Goal: Task Accomplishment & Management: Use online tool/utility

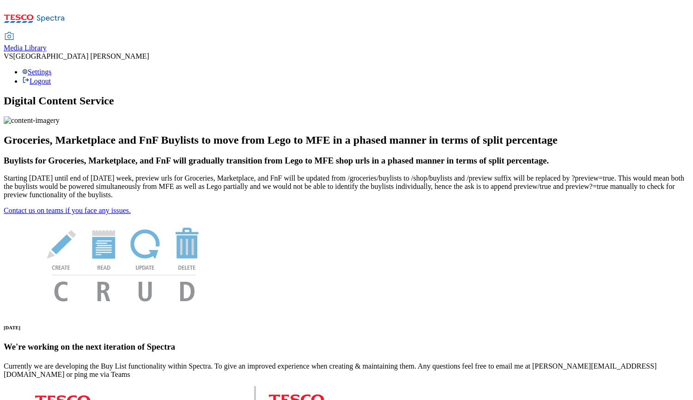
click at [47, 44] on div "Media Library" at bounding box center [25, 48] width 43 height 8
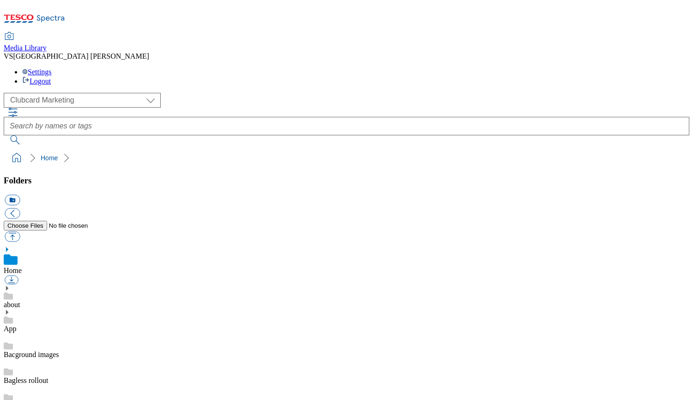
scroll to position [1, 0]
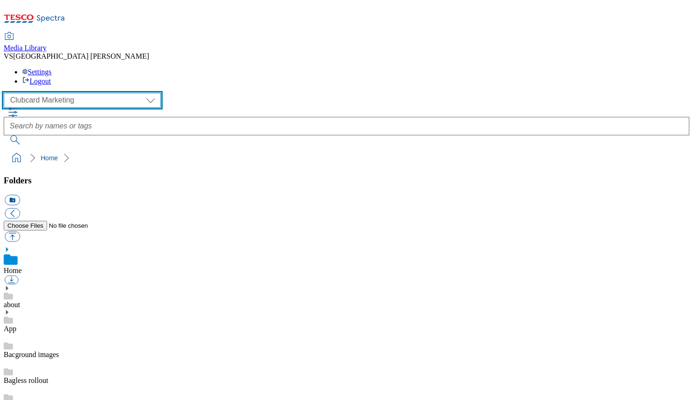
select select "flare-ghs-mktg"
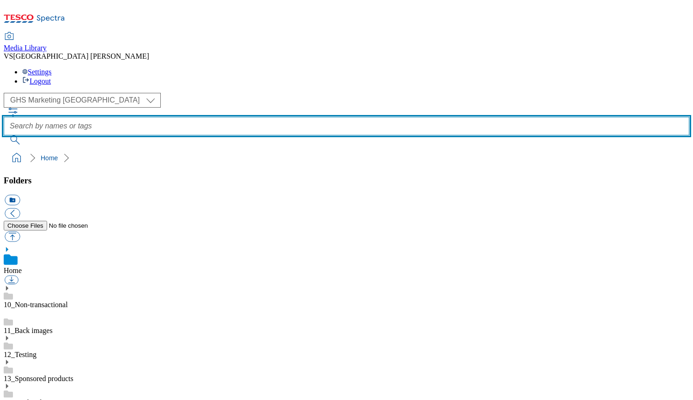
click at [247, 117] on input "text" at bounding box center [347, 126] width 686 height 18
type input "new and trending"
click at [28, 135] on button "submit" at bounding box center [16, 139] width 24 height 9
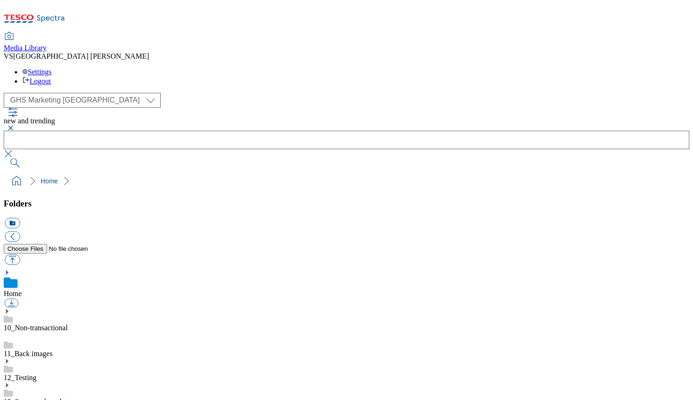
scroll to position [600, 0]
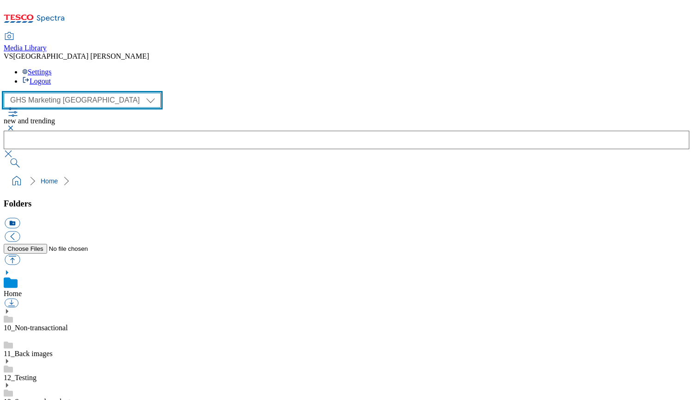
select select "flare-homepage"
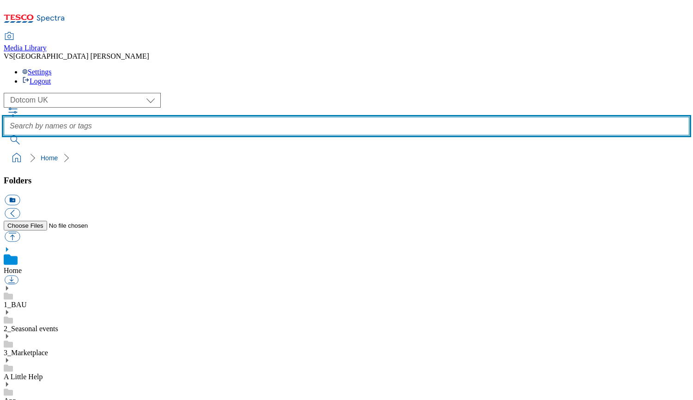
click at [295, 117] on input "text" at bounding box center [347, 126] width 686 height 18
type input "new and trending"
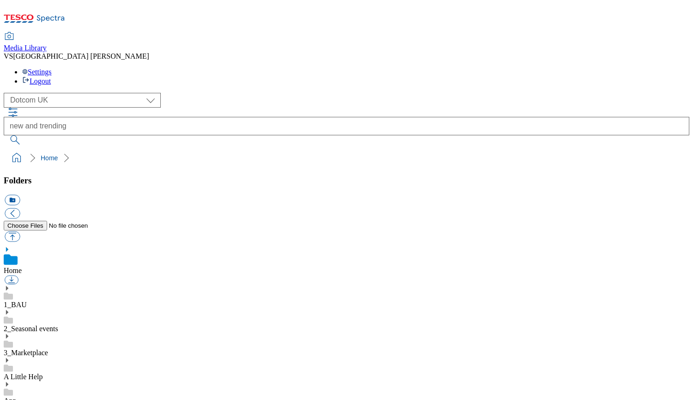
click at [28, 135] on button "submit" at bounding box center [16, 139] width 24 height 9
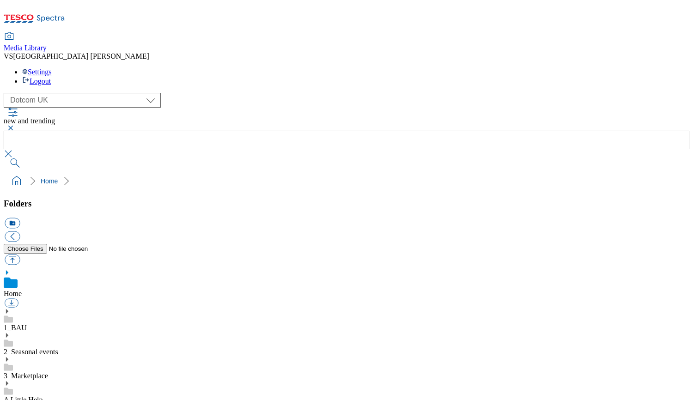
scroll to position [500, 0]
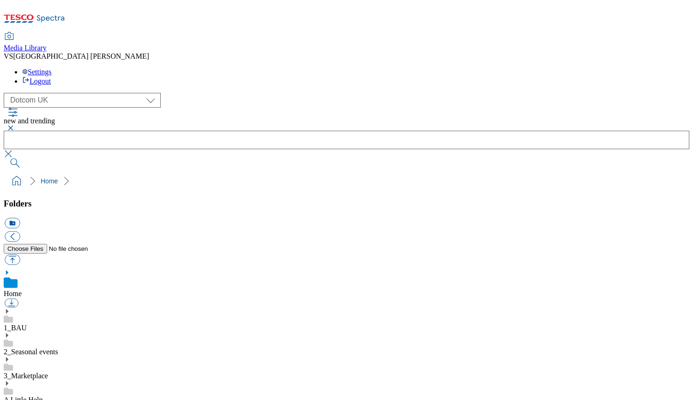
scroll to position [715, 0]
click at [10, 308] on icon at bounding box center [7, 311] width 6 height 6
click at [10, 358] on icon at bounding box center [7, 361] width 6 height 6
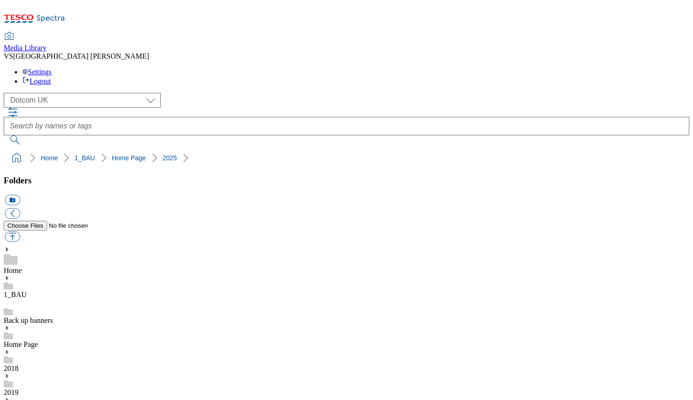
click at [20, 195] on button "icon_new_folder" at bounding box center [12, 200] width 15 height 11
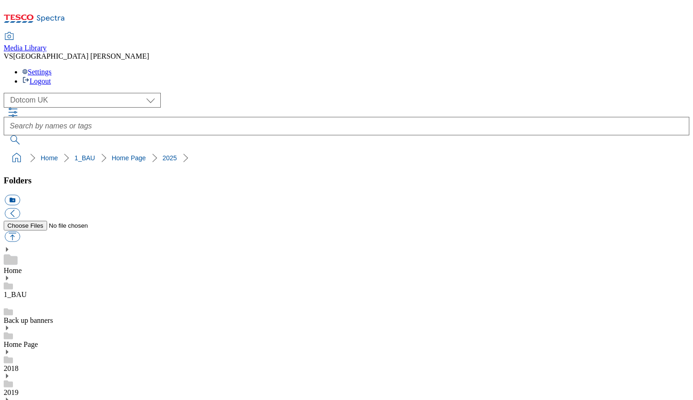
type input "2559 New and Trending"
click at [20, 195] on button "icon_new_folder" at bounding box center [12, 200] width 15 height 11
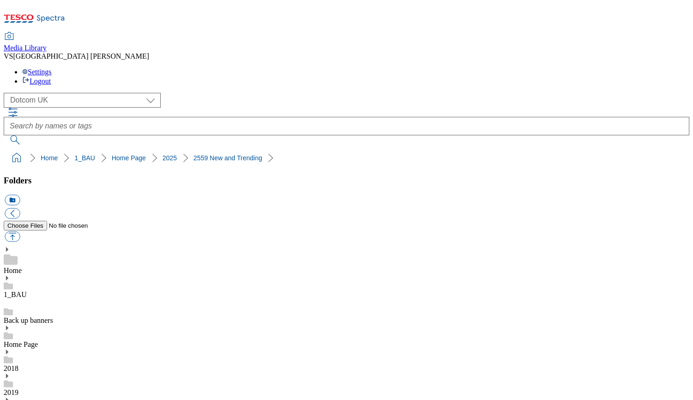
type input "Stamps"
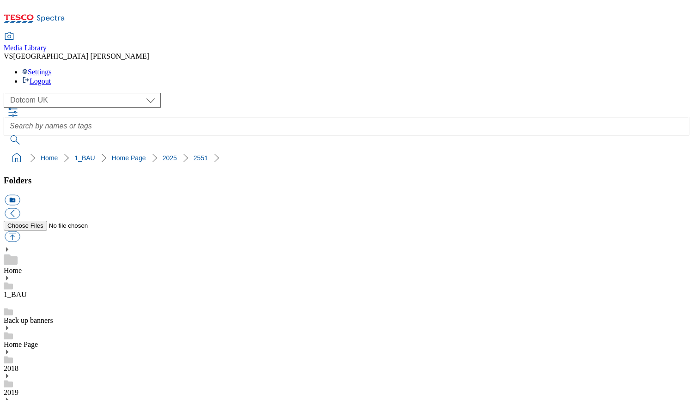
click at [20, 195] on button "icon_new_folder" at bounding box center [12, 200] width 15 height 11
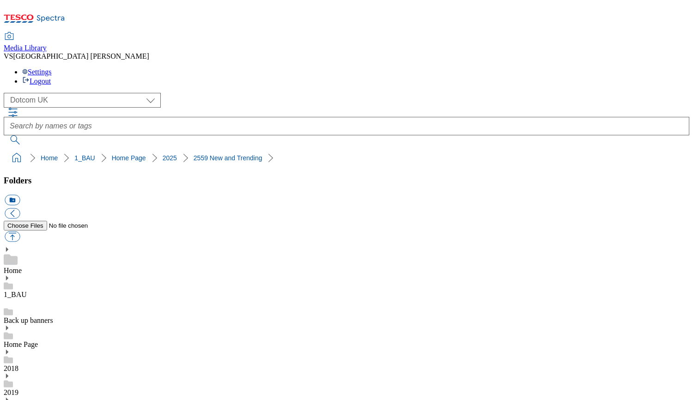
type input "Buylist"
drag, startPoint x: 68, startPoint y: 346, endPoint x: 196, endPoint y: 287, distance: 140.3
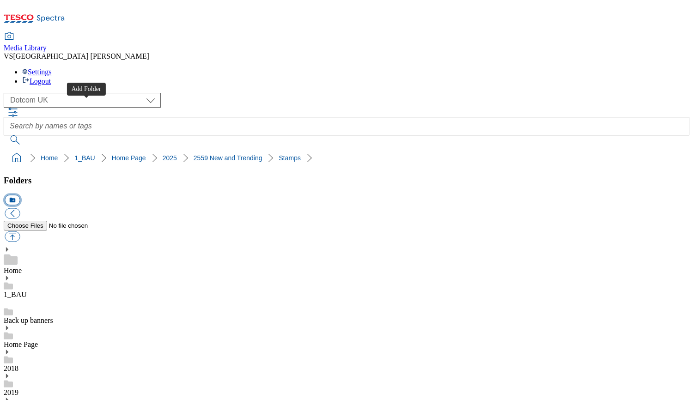
click at [20, 195] on button "icon_new_folder" at bounding box center [12, 200] width 15 height 11
type input "T"
type input "Thumbnails"
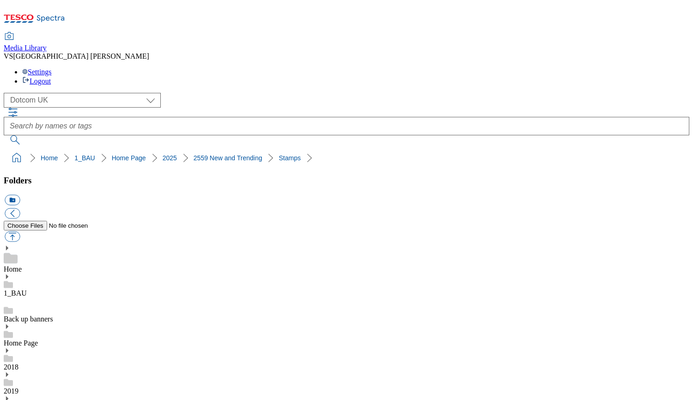
click at [20, 195] on button "icon_new_folder" at bounding box center [12, 200] width 15 height 11
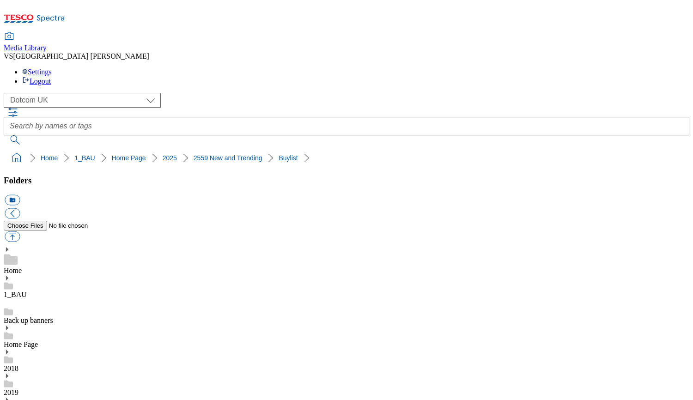
type input "Thumbnails"
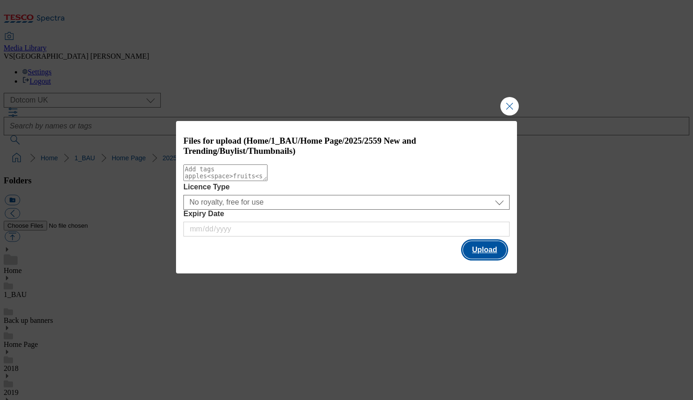
click at [489, 250] on button "Upload" at bounding box center [484, 250] width 43 height 18
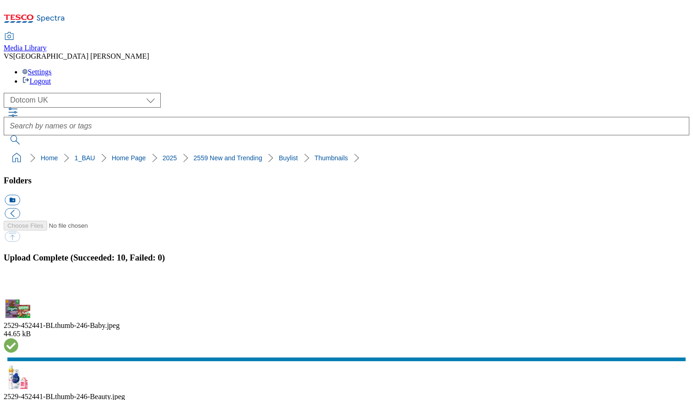
click at [20, 195] on button "icon_new_folder" at bounding box center [12, 200] width 15 height 11
type input "Header"
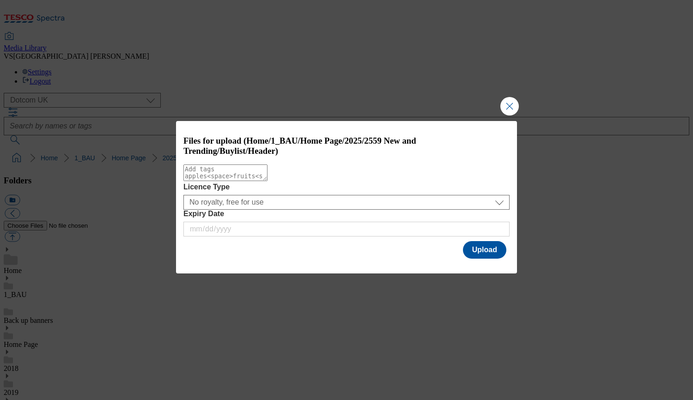
click at [478, 264] on div "Modal" at bounding box center [346, 267] width 341 height 13
click at [478, 255] on button "Upload" at bounding box center [484, 250] width 43 height 18
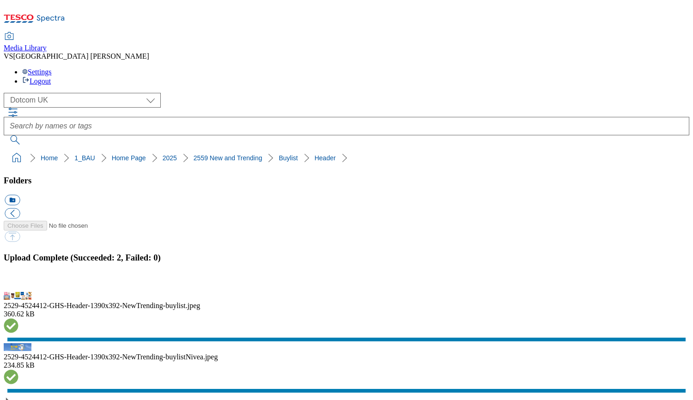
click at [20, 195] on button "icon_new_folder" at bounding box center [12, 200] width 15 height 11
type input "Landing Page"
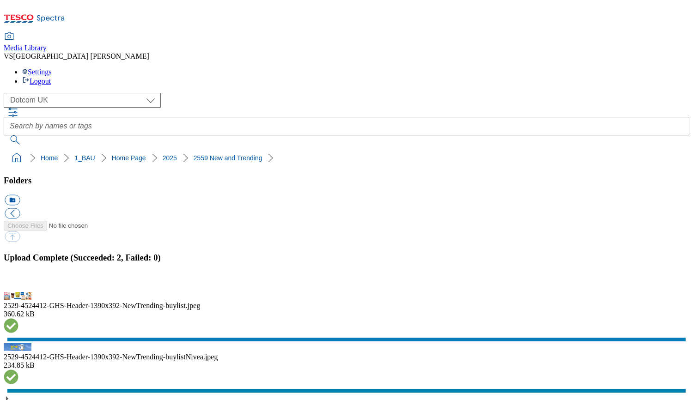
click at [20, 195] on button "icon_new_folder" at bounding box center [12, 200] width 15 height 11
type input "Stamps"
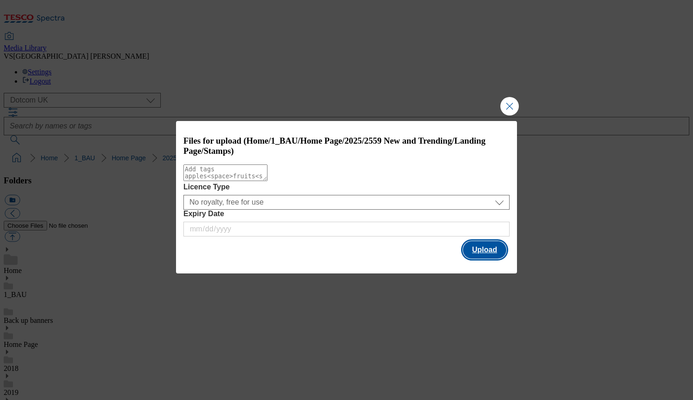
click at [472, 255] on button "Upload" at bounding box center [484, 250] width 43 height 18
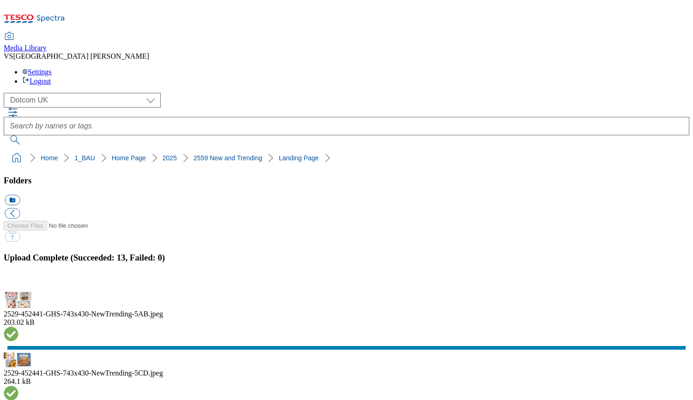
click at [20, 195] on button "icon_new_folder" at bounding box center [12, 200] width 15 height 11
type input "Header"
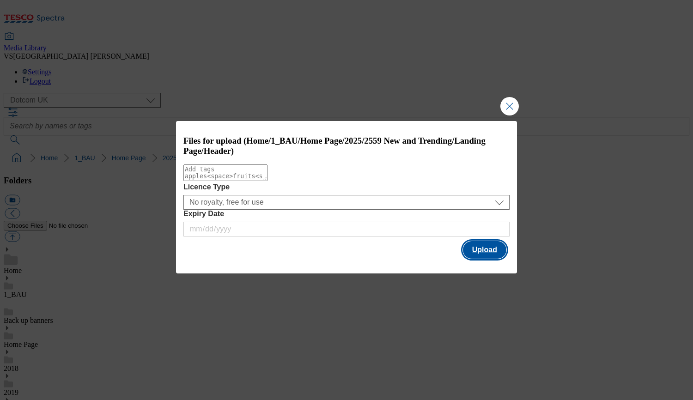
click at [482, 254] on button "Upload" at bounding box center [484, 250] width 43 height 18
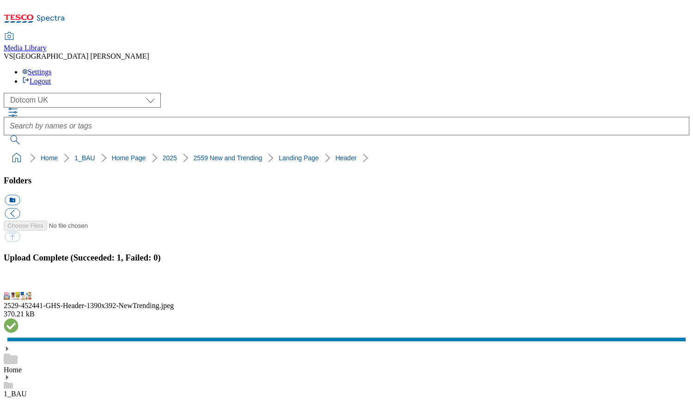
click at [20, 195] on button "icon_new_folder" at bounding box center [12, 200] width 15 height 11
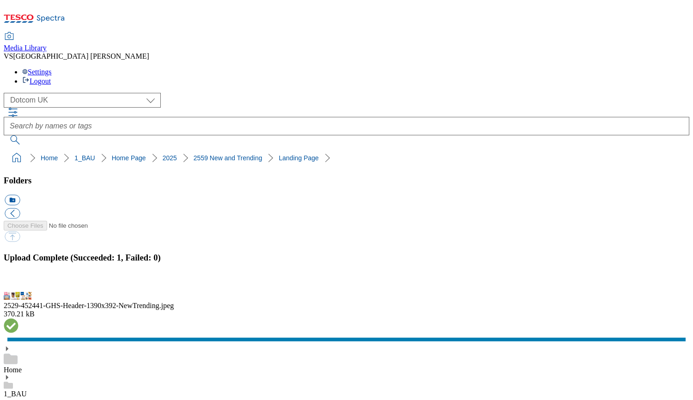
type input "Banner"
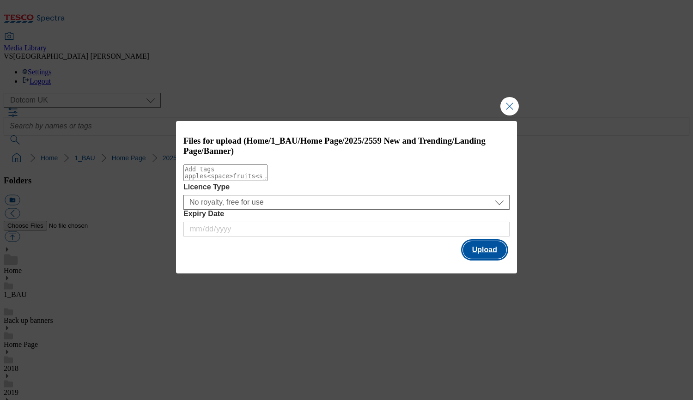
click at [470, 249] on button "Upload" at bounding box center [484, 250] width 43 height 18
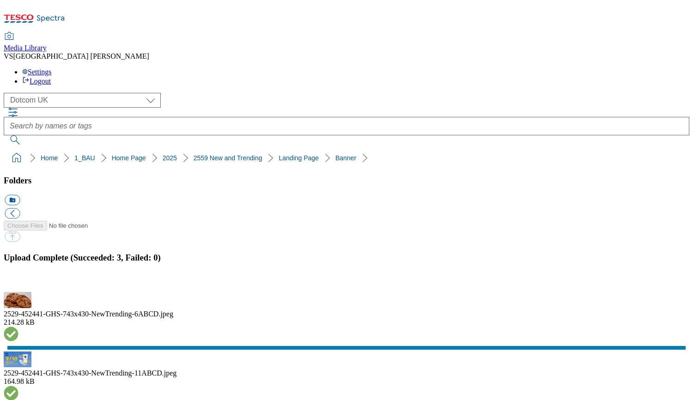
drag, startPoint x: 226, startPoint y: 87, endPoint x: 6, endPoint y: 87, distance: 220.8
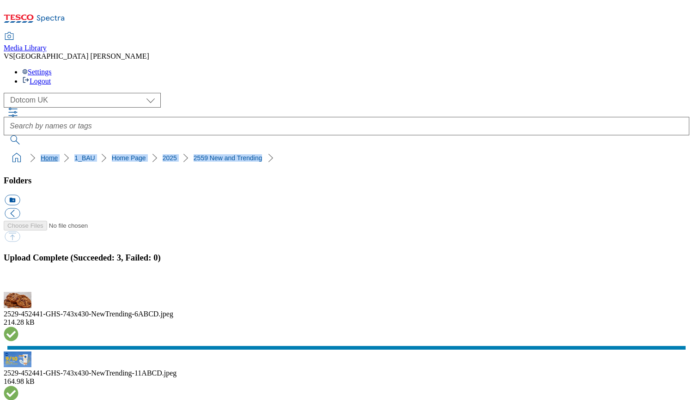
click at [9, 149] on ol "Home 1_BAU Home Page 2025 2559 New and Trending" at bounding box center [349, 158] width 680 height 18
copy ol "Home 1_BAU Home Page 2025 2559 New and Trending"
click at [297, 149] on ol "Home 1_BAU Home Page 2025 2559 New and Trending" at bounding box center [349, 158] width 680 height 18
